Goal: Transaction & Acquisition: Download file/media

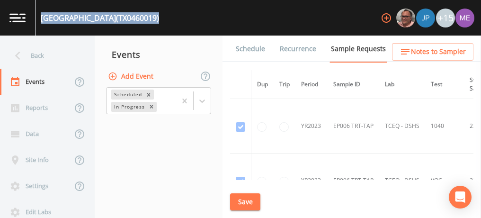
scroll to position [10697, 9]
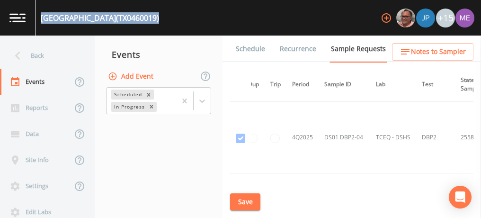
click at [244, 51] on link "Schedule" at bounding box center [250, 49] width 32 height 27
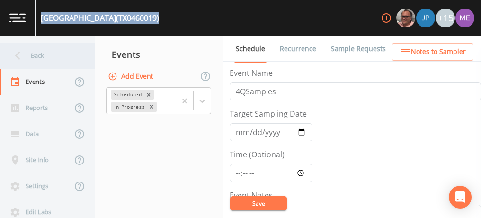
click at [51, 54] on div "Back" at bounding box center [42, 56] width 85 height 26
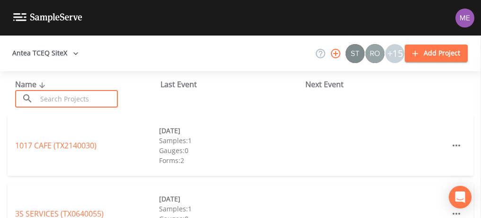
click at [74, 100] on input "text" at bounding box center [77, 99] width 81 height 18
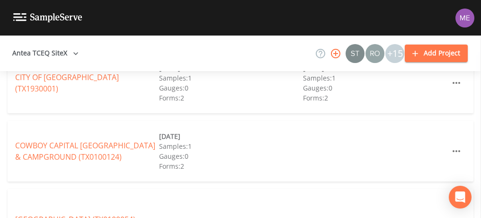
scroll to position [1625, 0]
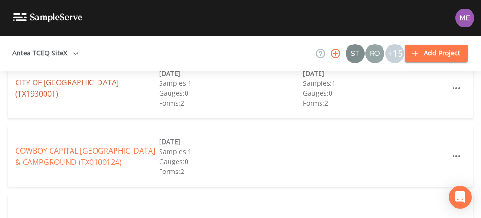
type input "camp"
click at [91, 85] on link "CITY OF [GEOGRAPHIC_DATA] (TX1930001)" at bounding box center [67, 88] width 104 height 22
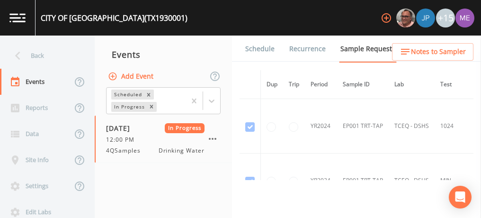
click at [266, 62] on link "Forms" at bounding box center [255, 75] width 22 height 27
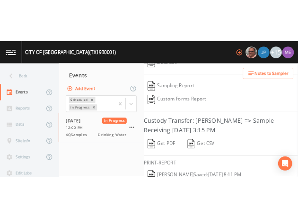
scroll to position [209, 0]
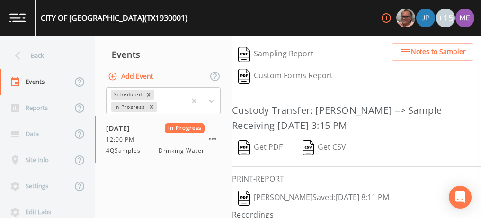
click at [268, 145] on button "Get PDF" at bounding box center [260, 148] width 57 height 22
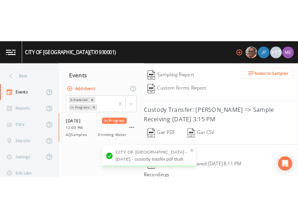
scroll to position [356, 0]
